Goal: Transaction & Acquisition: Purchase product/service

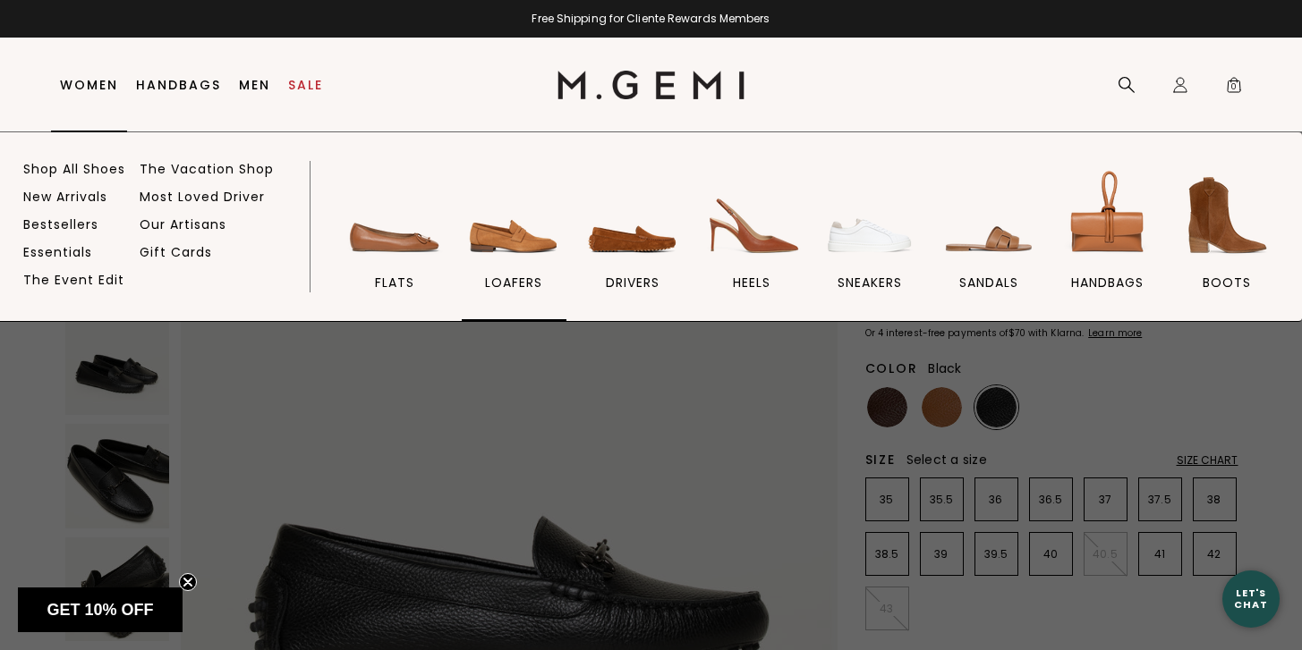
click at [497, 237] on img at bounding box center [513, 216] width 100 height 100
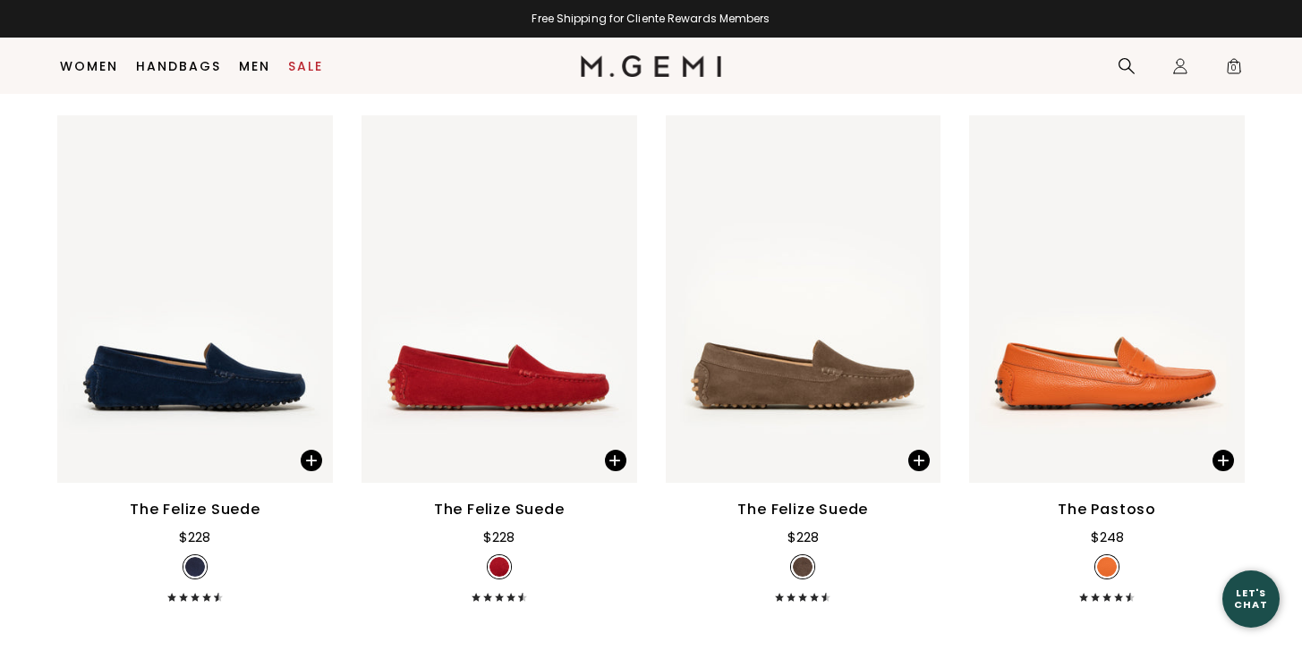
scroll to position [2959, 0]
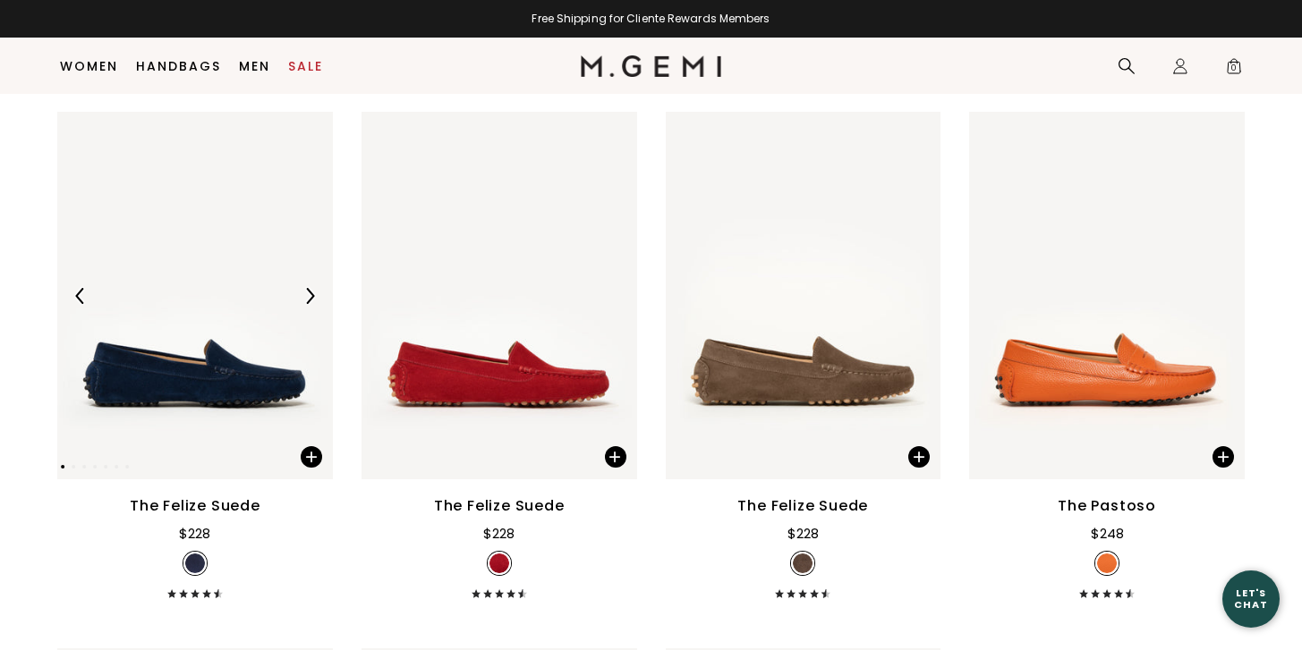
click at [192, 349] on img at bounding box center [195, 296] width 276 height 368
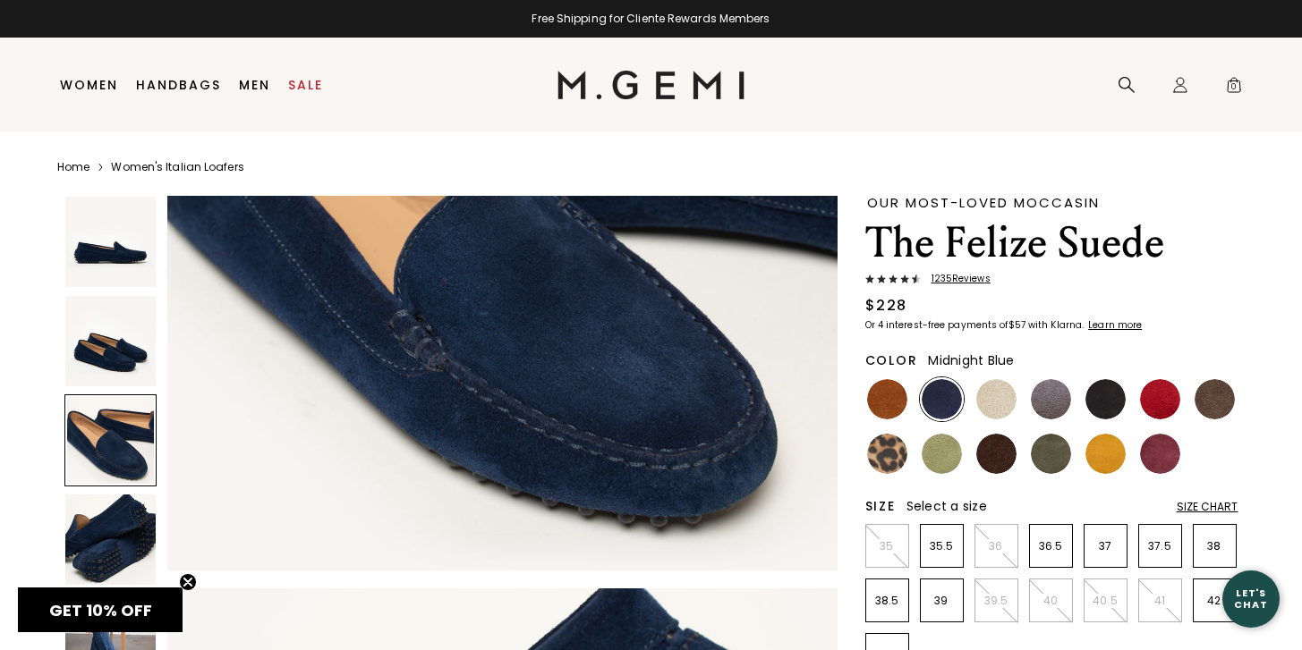
scroll to position [1669, 0]
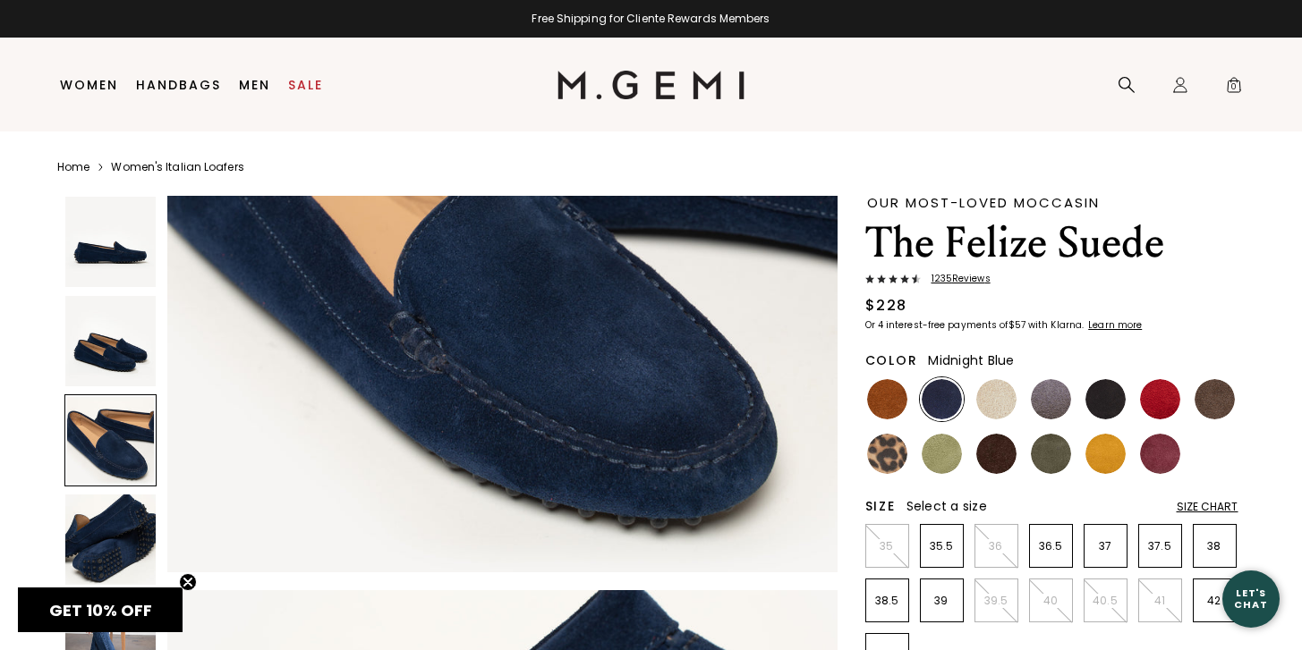
click at [117, 342] on img at bounding box center [110, 341] width 90 height 90
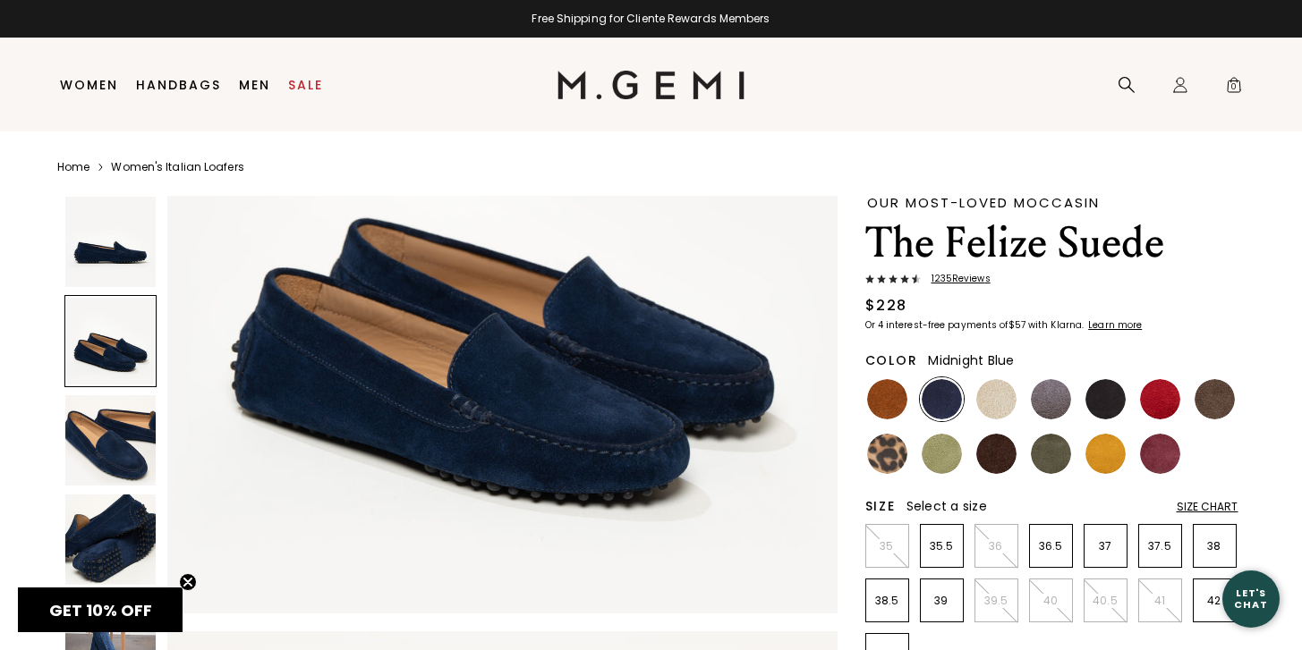
scroll to position [938, 0]
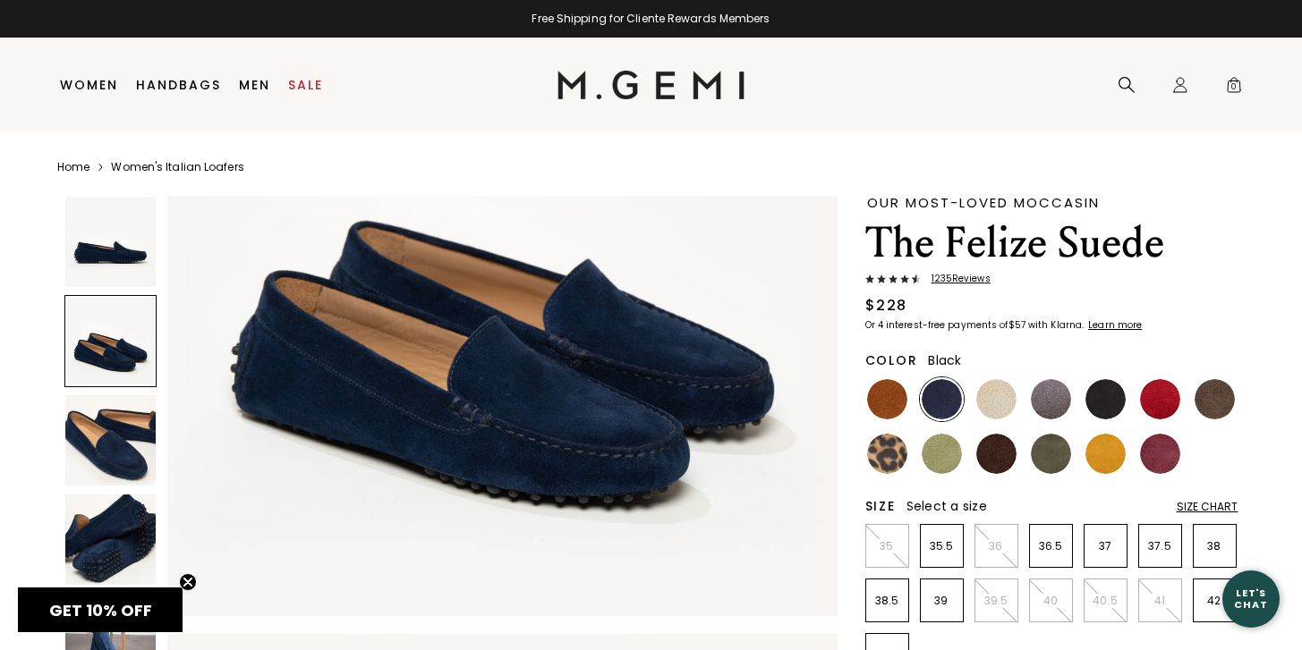
click at [1108, 387] on img at bounding box center [1105, 399] width 40 height 40
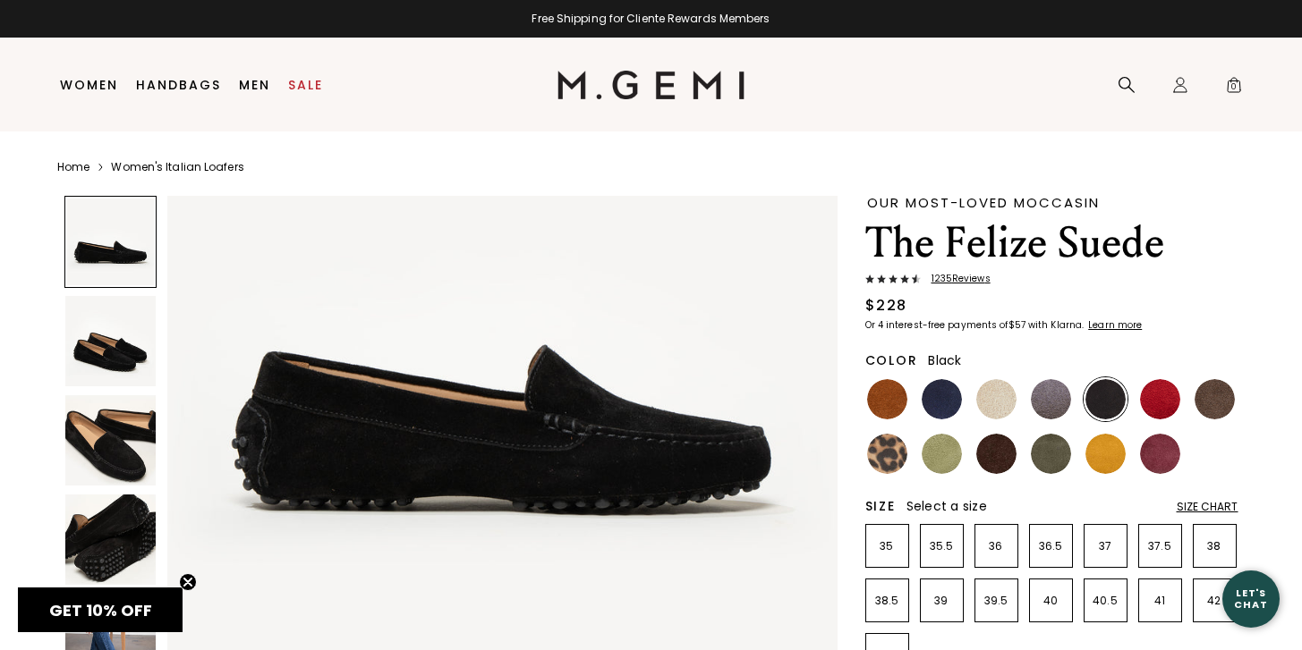
scroll to position [176, 0]
